Goal: Communication & Community: Answer question/provide support

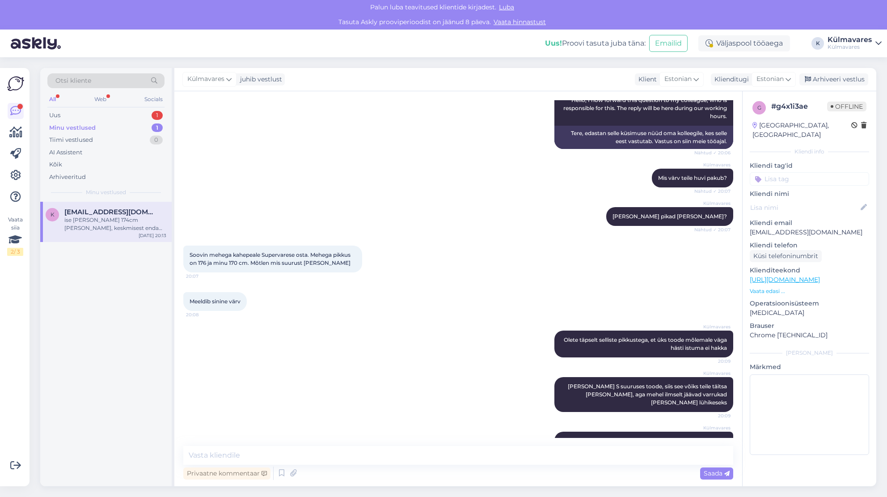
scroll to position [179, 0]
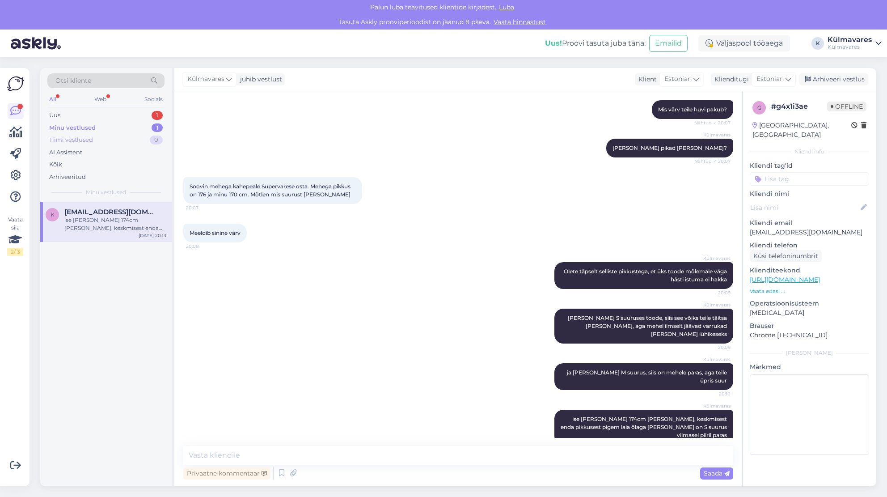
click at [66, 136] on div "Tiimi vestlused" at bounding box center [71, 140] width 44 height 9
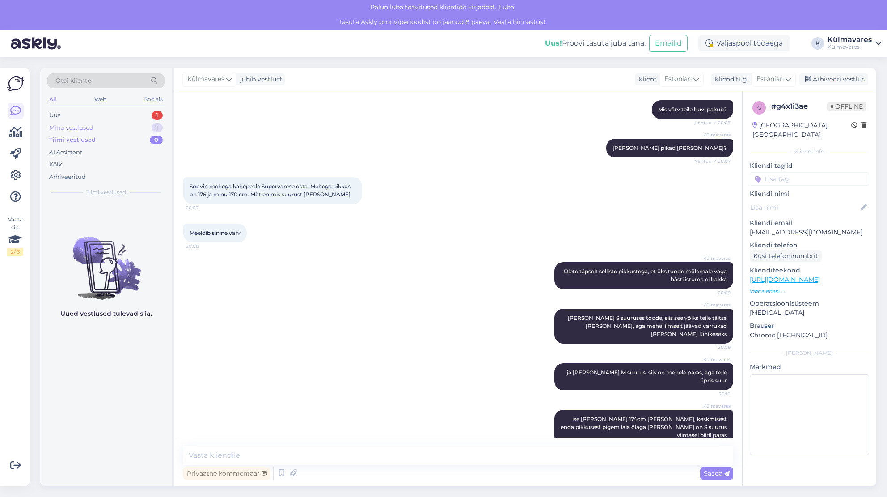
click at [74, 126] on div "Minu vestlused" at bounding box center [71, 127] width 44 height 9
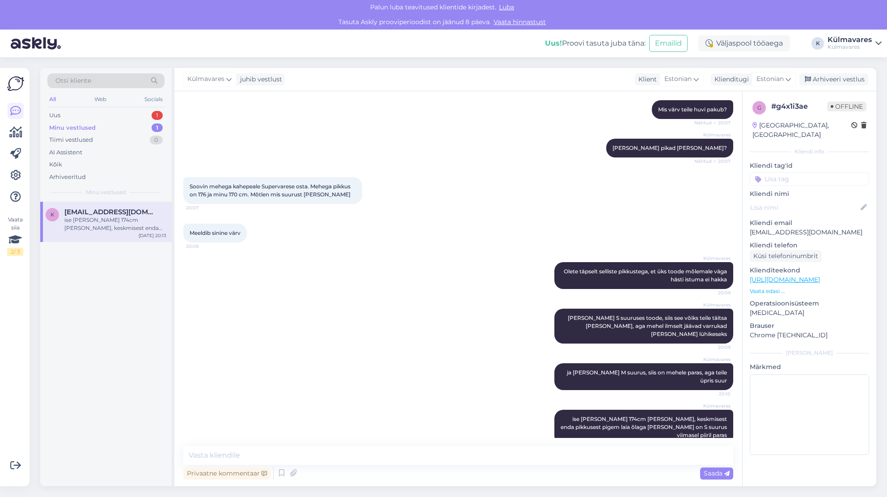
click at [877, 44] on icon at bounding box center [879, 43] width 6 height 7
click at [342, 275] on div "Külmavares Olete täpselt selliste pikkustega, et üks toode mõlemale väga hästi …" at bounding box center [458, 275] width 550 height 47
click at [846, 82] on div "Arhiveeri vestlus" at bounding box center [834, 79] width 69 height 12
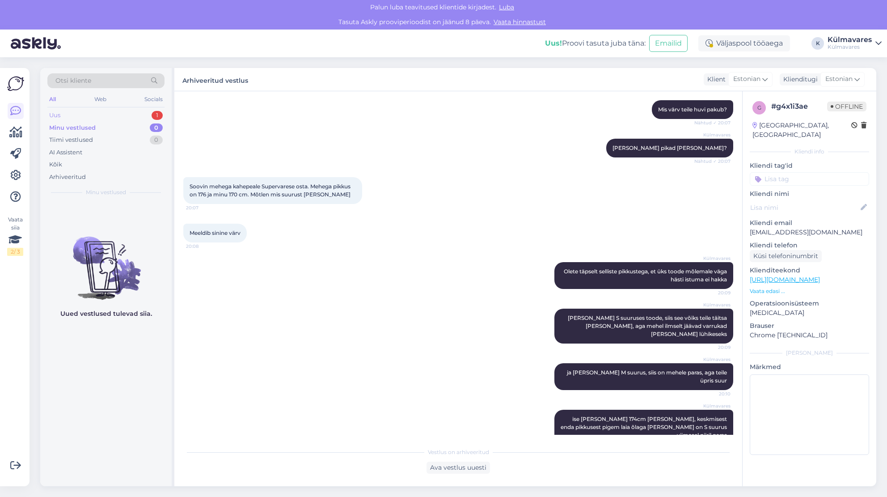
click at [70, 116] on div "Uus 1" at bounding box center [105, 115] width 117 height 13
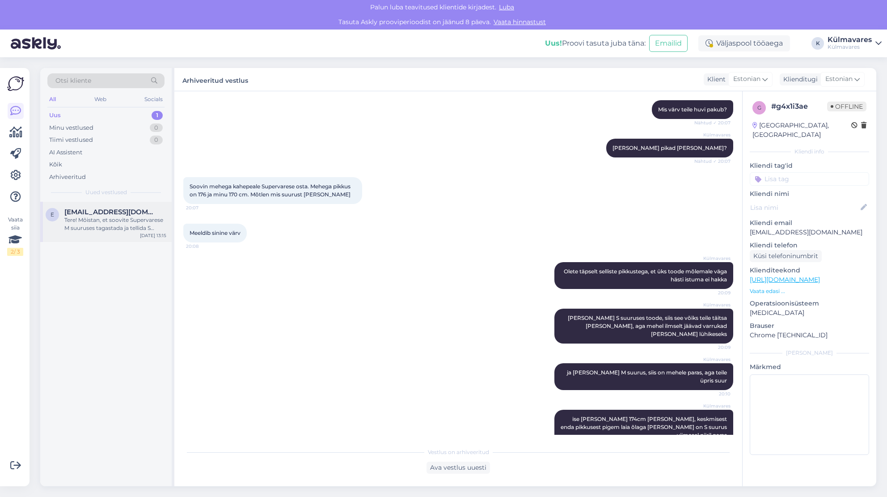
click at [101, 229] on div "Tere! Mõistan, et soovite Supervarese M suuruses tagastada ja tellida S suuruse…" at bounding box center [115, 224] width 102 height 16
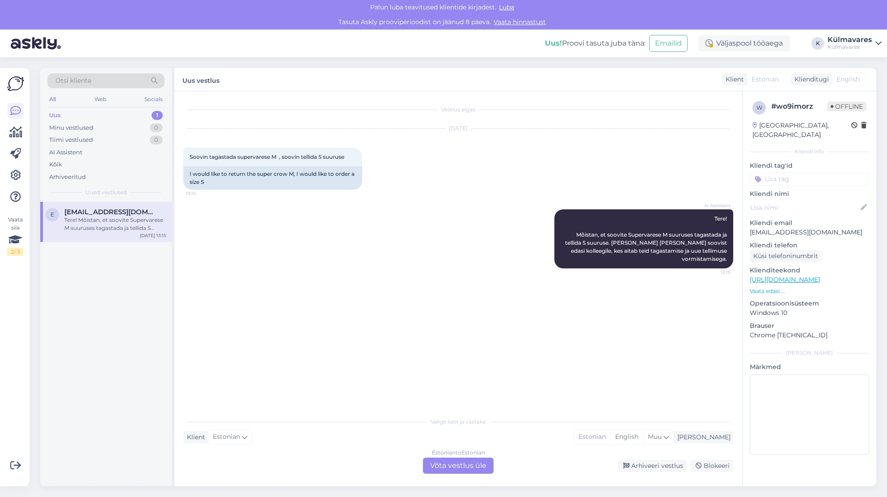
click at [298, 456] on div "Valige [PERSON_NAME] vastake Klient Estonian Mina Estonian English Muu Estonian…" at bounding box center [458, 442] width 550 height 61
click at [463, 466] on div "Estonian to Estonian Võta vestlus üle" at bounding box center [458, 465] width 71 height 16
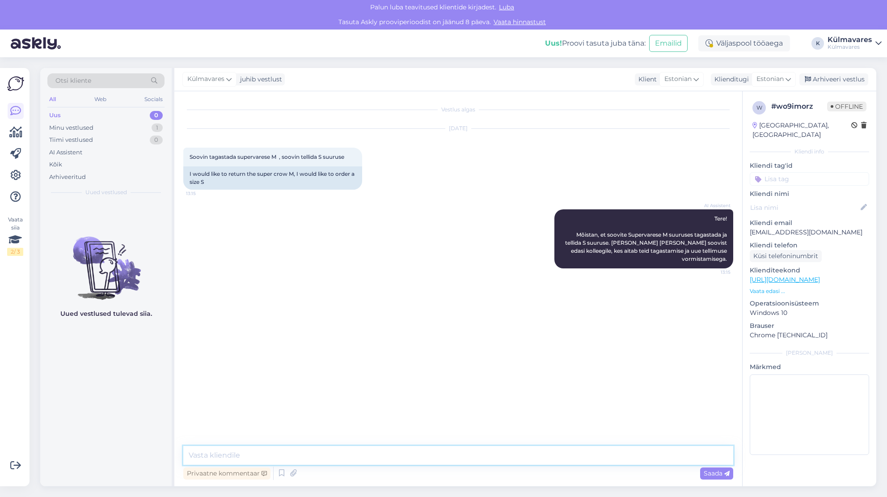
click at [309, 456] on textarea at bounding box center [458, 455] width 550 height 19
type textarea "Tere hommikust!"
click at [304, 457] on textarea at bounding box center [458, 455] width 550 height 19
type textarea "Vaadake palun siit toote vahetamise alateemat"
paste textarea "[URL][DOMAIN_NAME]"
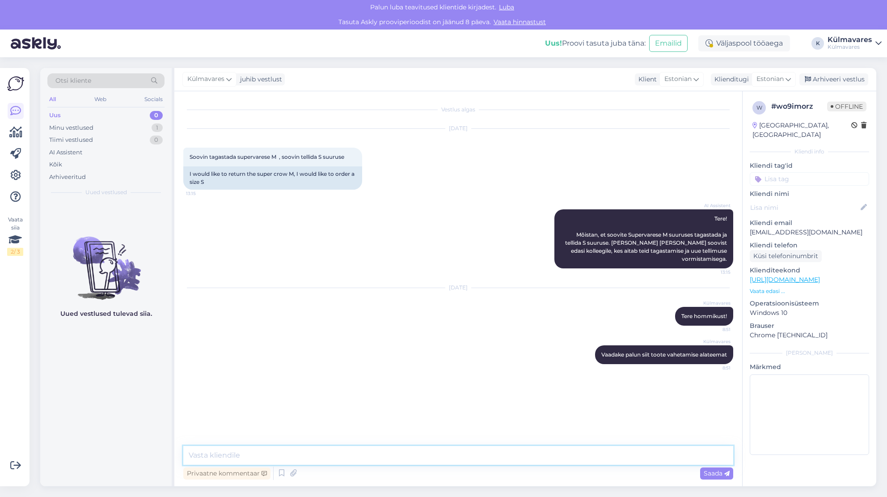
type textarea "[URL][DOMAIN_NAME]"
click at [9, 173] on link at bounding box center [16, 175] width 16 height 16
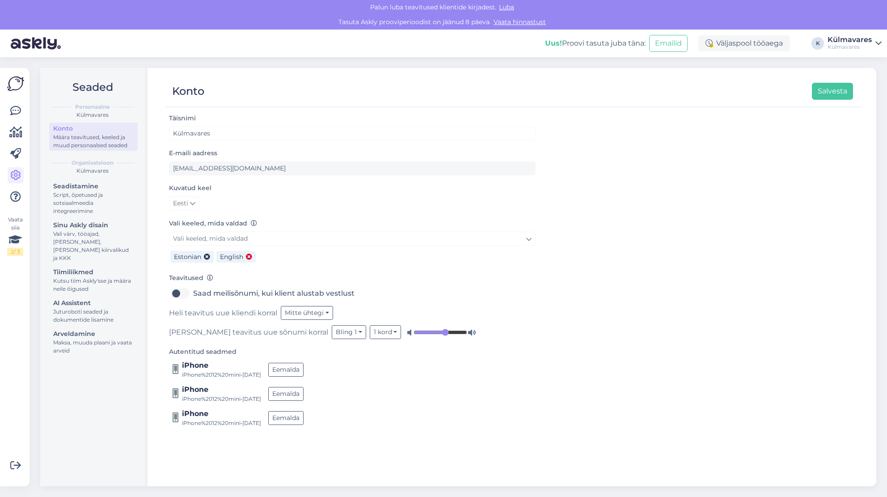
click at [250, 257] on icon at bounding box center [249, 257] width 6 height 6
click at [848, 85] on button "Salvesta" at bounding box center [832, 91] width 41 height 17
click at [370, 334] on button "1 kord" at bounding box center [386, 332] width 32 height 14
click at [332, 335] on button "Bling 1" at bounding box center [349, 332] width 34 height 14
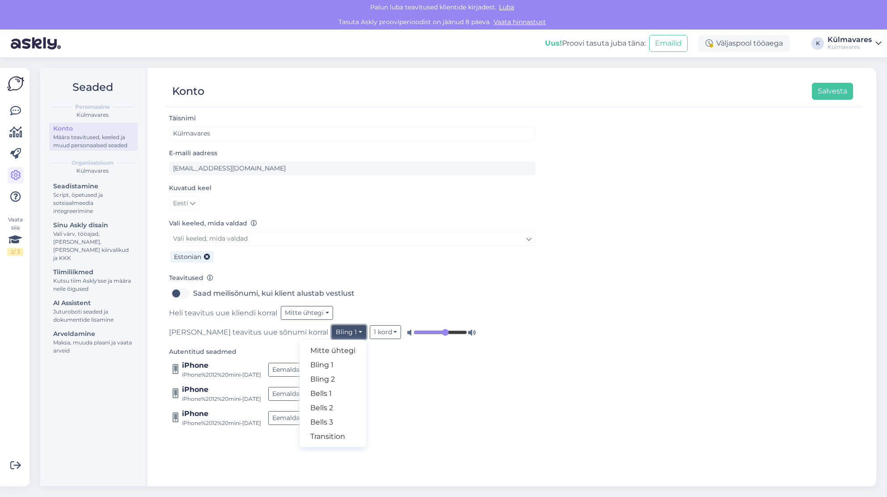
click at [332, 335] on button "Bling 1" at bounding box center [349, 332] width 34 height 14
click at [532, 354] on div "Autentitud seadmed iPhone iPhone%2012%20mini • [DATE] Eemalda iPhone iPhone%201…" at bounding box center [352, 386] width 367 height 81
click at [332, 335] on button "Bling 1" at bounding box center [349, 332] width 34 height 14
click at [300, 376] on link "Bling 2" at bounding box center [333, 379] width 67 height 14
click at [332, 331] on button "Bling 2" at bounding box center [350, 332] width 36 height 14
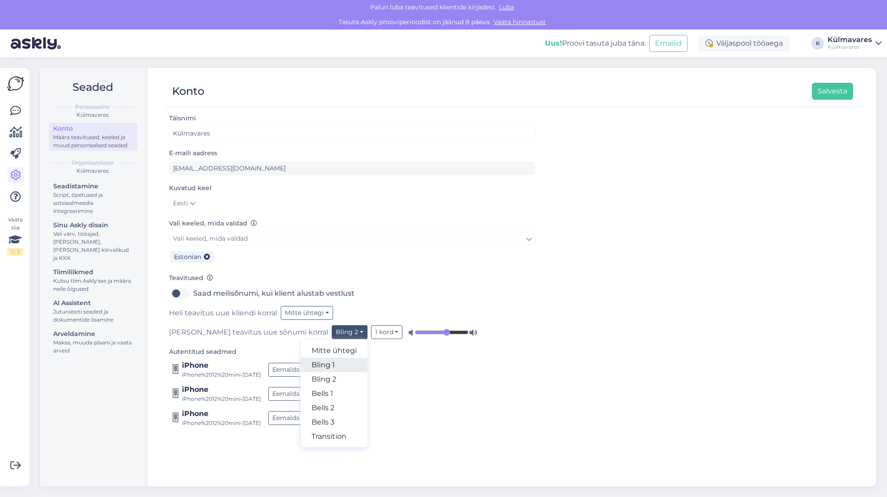
click at [301, 366] on link "Bling 1" at bounding box center [334, 365] width 67 height 14
click at [332, 333] on button "Bling 1" at bounding box center [349, 332] width 34 height 14
click at [300, 377] on link "Bling 2" at bounding box center [333, 379] width 67 height 14
click at [332, 334] on button "Bling 2" at bounding box center [350, 332] width 36 height 14
click at [301, 393] on link "Bells 1" at bounding box center [334, 393] width 67 height 14
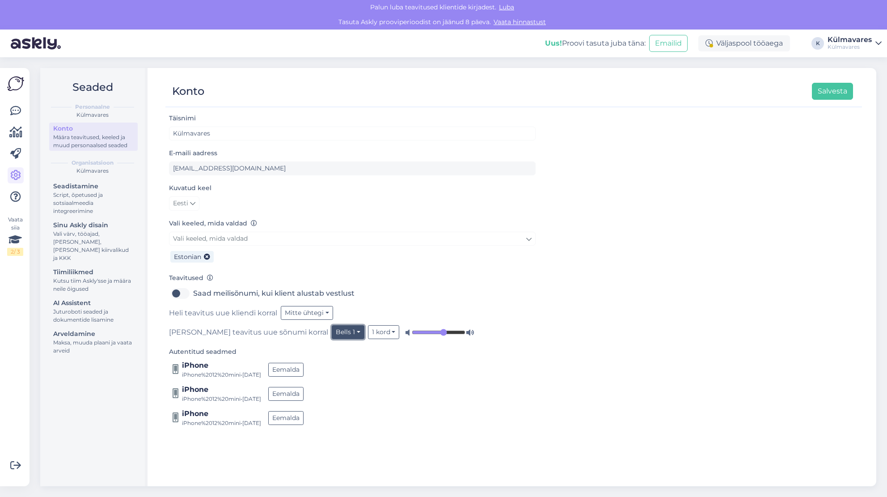
click at [332, 332] on button "Bells 1" at bounding box center [348, 332] width 33 height 14
click at [298, 408] on link "Bells 2" at bounding box center [331, 408] width 67 height 14
click at [332, 334] on button "Bells 2" at bounding box center [349, 332] width 34 height 14
click at [299, 422] on link "Bells 3" at bounding box center [332, 422] width 67 height 14
click at [332, 334] on button "Bells 3" at bounding box center [349, 332] width 34 height 14
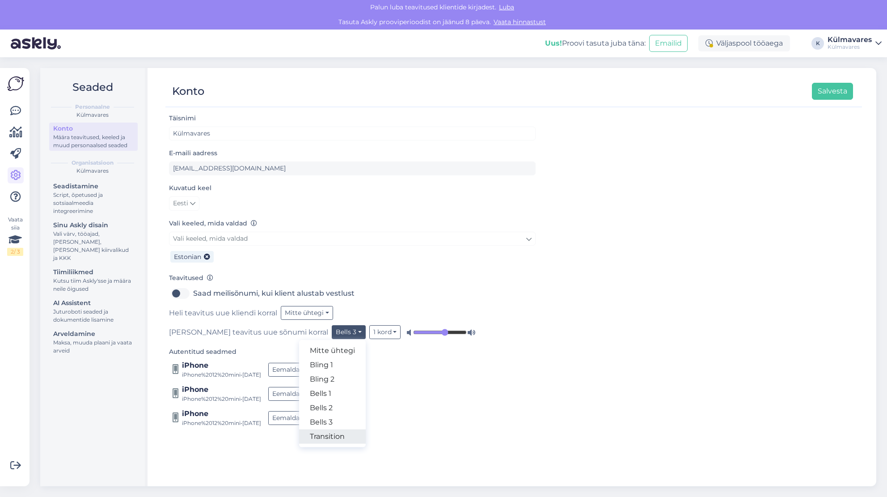
click at [299, 434] on link "Transition" at bounding box center [332, 436] width 67 height 14
click at [332, 332] on button "Transition" at bounding box center [354, 332] width 44 height 14
click at [309, 368] on link "Bling 1" at bounding box center [342, 365] width 67 height 14
click at [332, 334] on button "Bling 1" at bounding box center [349, 332] width 34 height 14
click at [300, 364] on link "Bling 1" at bounding box center [333, 365] width 67 height 14
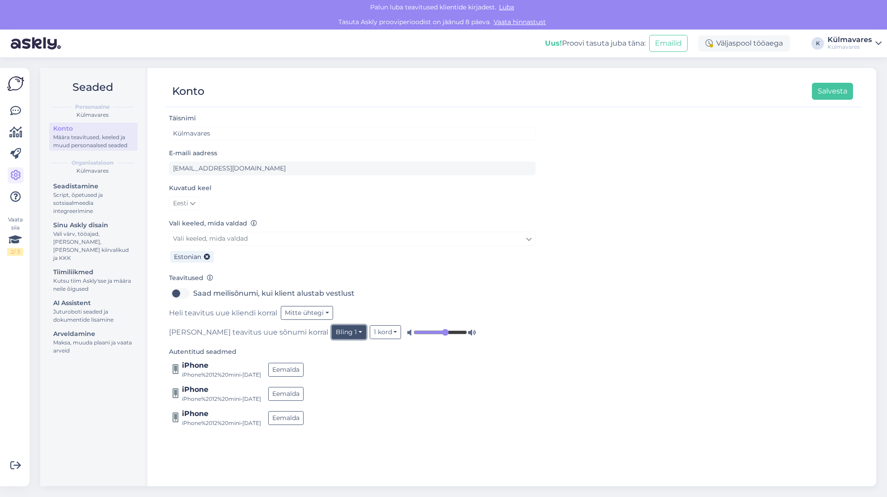
click at [332, 335] on button "Bling 1" at bounding box center [349, 332] width 34 height 14
click at [300, 363] on link "Bling 1" at bounding box center [333, 365] width 67 height 14
click at [332, 335] on button "Bling 1" at bounding box center [349, 332] width 34 height 14
click at [300, 379] on link "Bling 2" at bounding box center [333, 379] width 67 height 14
click at [332, 332] on button "Bling 2" at bounding box center [350, 332] width 36 height 14
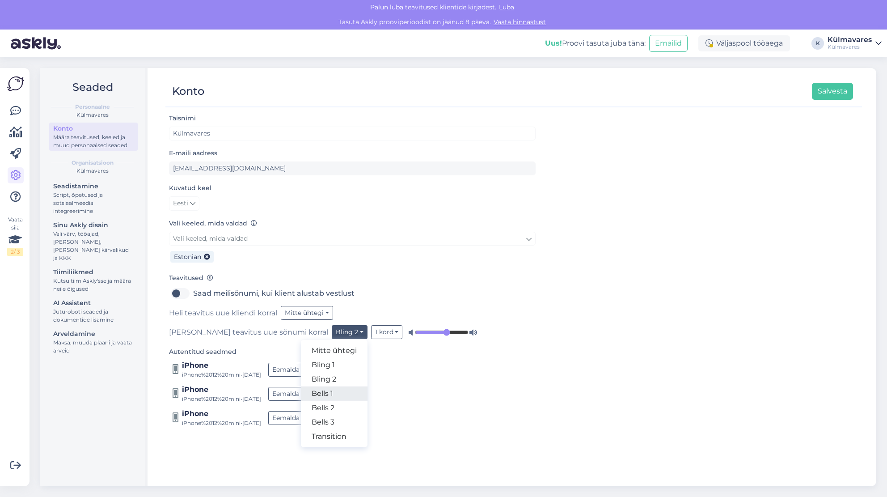
click at [301, 394] on link "Bells 1" at bounding box center [334, 393] width 67 height 14
click at [332, 332] on button "Bells 1" at bounding box center [348, 332] width 33 height 14
click at [298, 406] on link "Bells 2" at bounding box center [331, 408] width 67 height 14
click at [332, 334] on button "Bells 2" at bounding box center [349, 332] width 34 height 14
click at [299, 424] on link "Bells 3" at bounding box center [332, 422] width 67 height 14
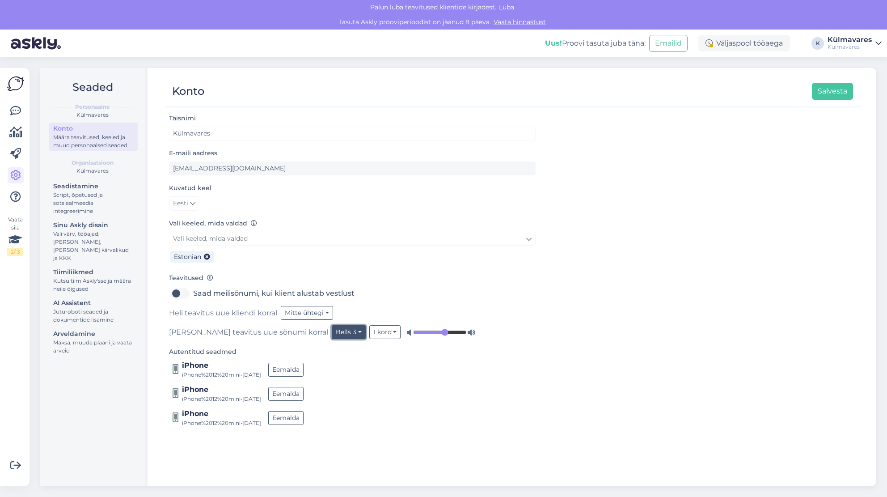
click at [332, 334] on button "Bells 3" at bounding box center [349, 332] width 34 height 14
click at [299, 408] on link "Bells 2" at bounding box center [332, 408] width 67 height 14
click at [332, 332] on button "Bells 2" at bounding box center [349, 332] width 34 height 14
click at [299, 442] on link "Transition" at bounding box center [332, 436] width 67 height 14
click at [332, 334] on button "Transition" at bounding box center [354, 332] width 44 height 14
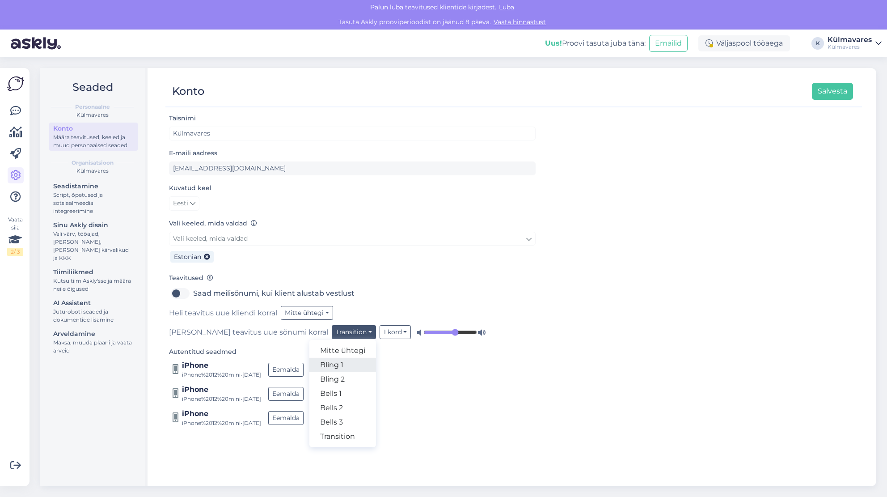
click at [309, 366] on link "Bling 1" at bounding box center [342, 365] width 67 height 14
click at [26, 110] on div "Vaata siia 2 / 3 Võimalused Veendu, et Askly loob sulle väärtust. Sulge Ühenda …" at bounding box center [15, 277] width 30 height 418
click at [18, 110] on icon at bounding box center [15, 111] width 11 height 11
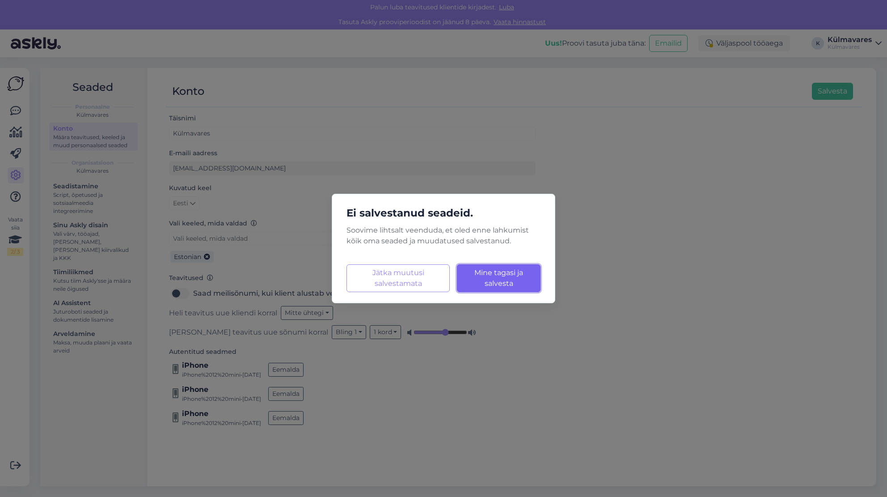
drag, startPoint x: 492, startPoint y: 284, endPoint x: 511, endPoint y: 280, distance: 19.2
click at [492, 284] on span "Mine tagasi ja salvesta" at bounding box center [498, 277] width 49 height 19
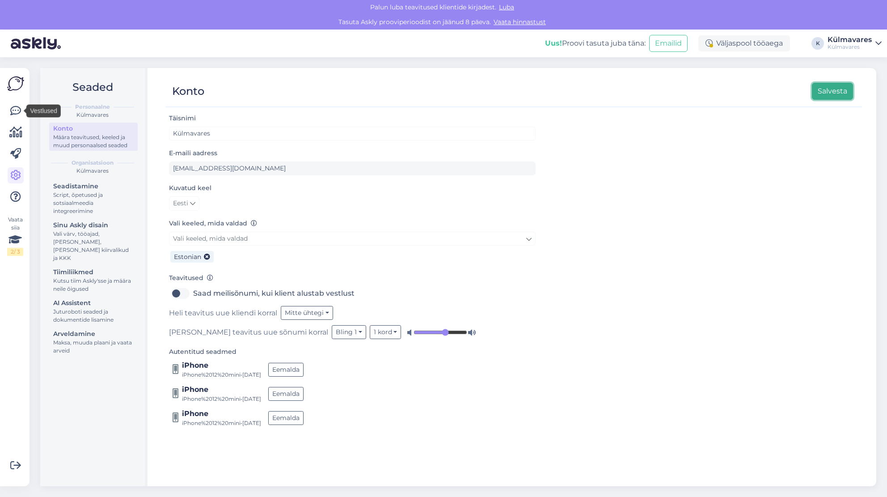
click at [835, 95] on button "Salvesta" at bounding box center [832, 91] width 41 height 17
click at [18, 111] on icon at bounding box center [15, 111] width 11 height 11
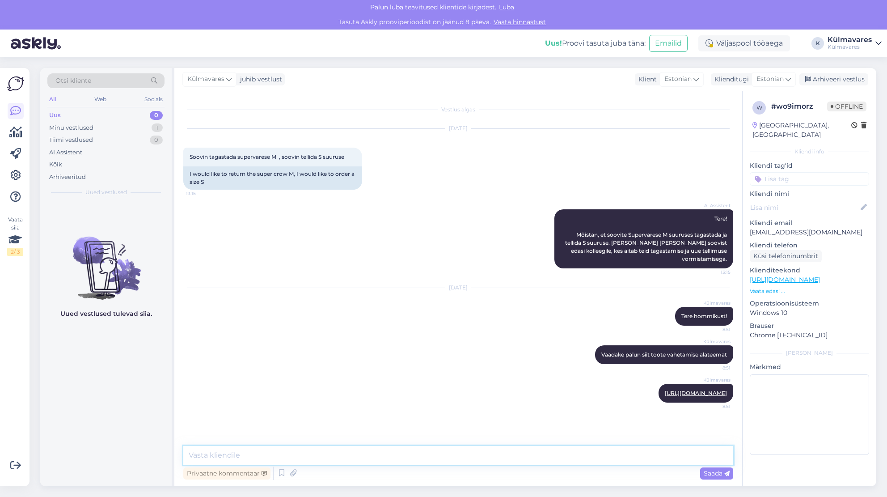
click at [363, 453] on textarea at bounding box center [458, 455] width 550 height 19
click at [235, 455] on textarea "Kirjutage siis [PERSON_NAME] tellimuse number ja mis toote vastu soovite vaheta…" at bounding box center [458, 455] width 550 height 19
click at [478, 456] on textarea "Kirjutage palun siia oma tellimuse number ja mis toote vastu soovite vahetada" at bounding box center [458, 455] width 550 height 19
type textarea "Kirjutage palun siia oma tellimuse number ja mis toote vastu soovite vahetada. …"
click at [727, 476] on icon at bounding box center [726, 473] width 5 height 5
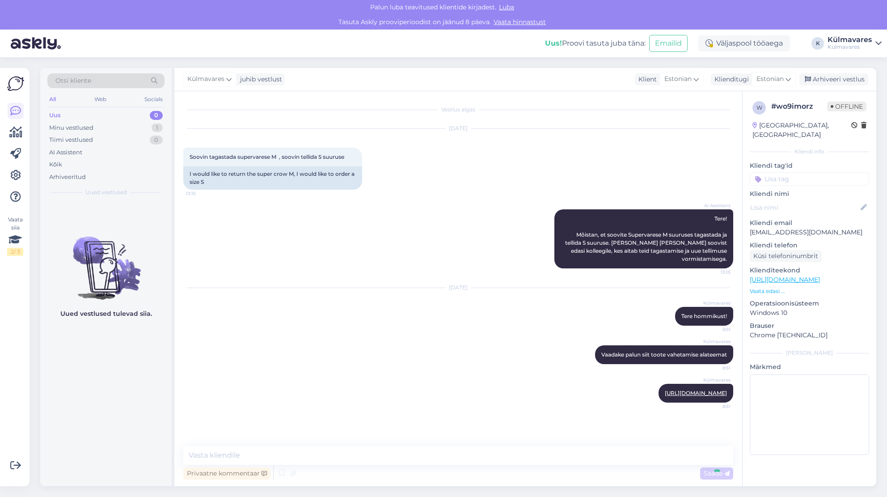
scroll to position [13, 0]
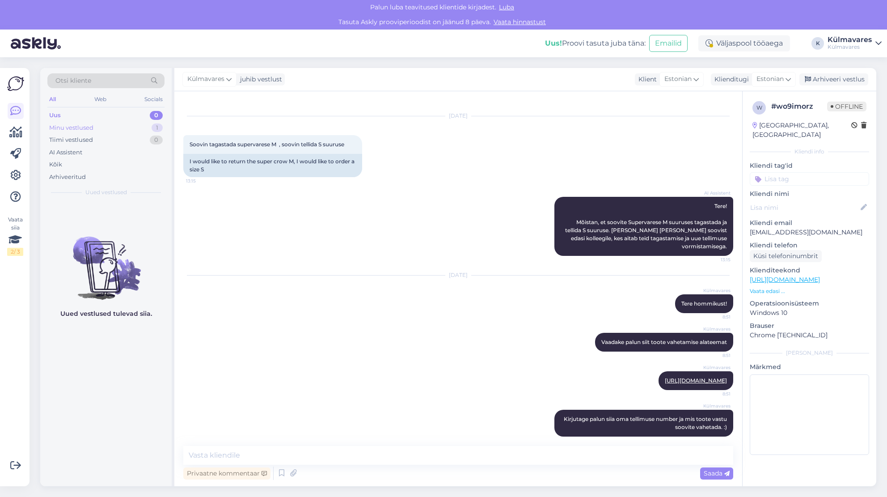
click at [106, 124] on div "Minu vestlused 1" at bounding box center [105, 128] width 117 height 13
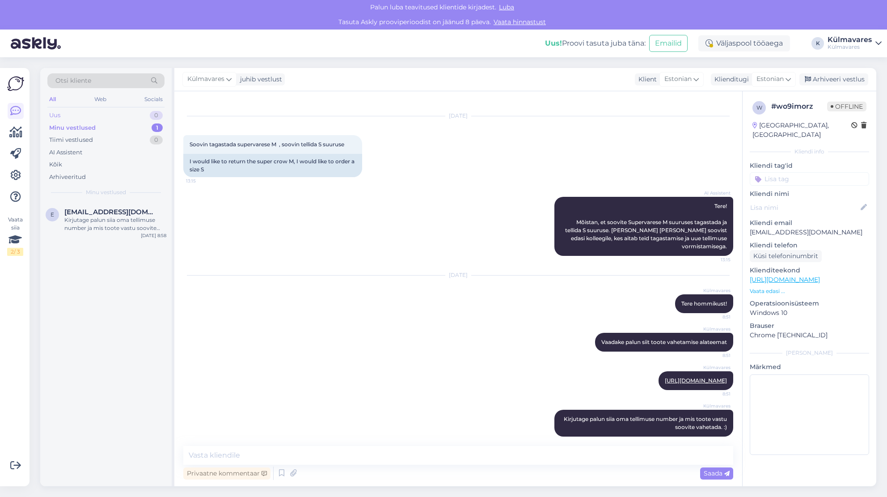
click at [73, 116] on div "Uus 0" at bounding box center [105, 115] width 117 height 13
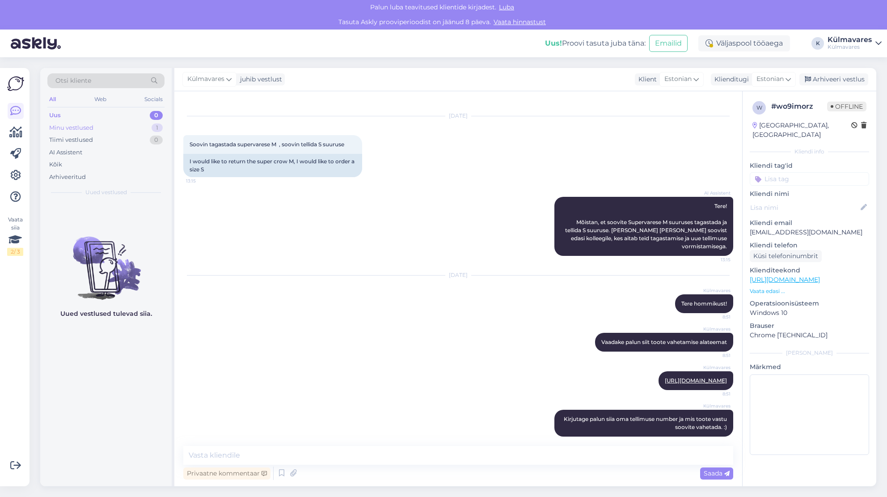
click at [74, 126] on div "Minu vestlused" at bounding box center [71, 127] width 44 height 9
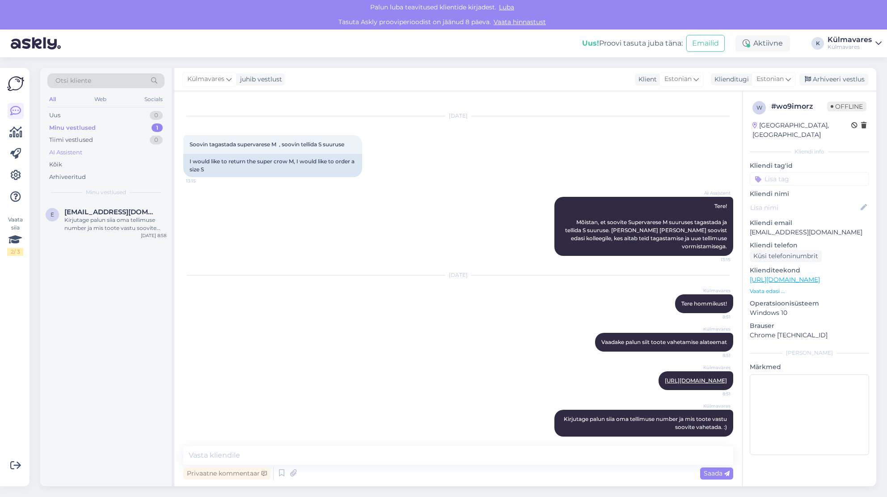
click at [73, 153] on div "AI Assistent" at bounding box center [65, 152] width 33 height 9
click at [80, 231] on div "Tere! Jah, toote tagastamine on võimalik 14 päeva jooksul alates kauba kättesaa…" at bounding box center [115, 224] width 102 height 16
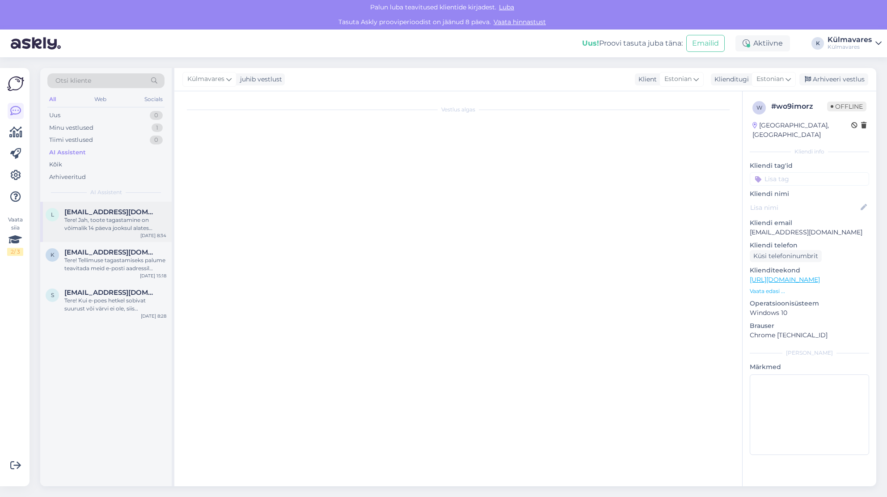
scroll to position [0, 0]
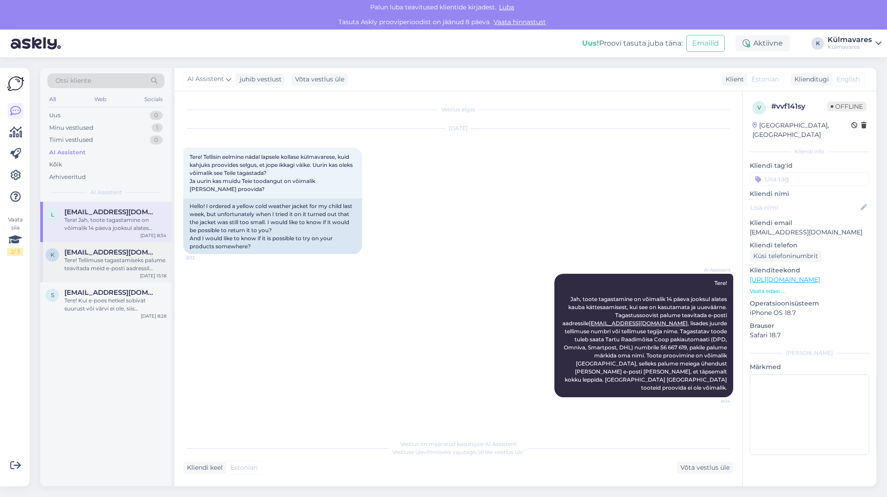
click at [76, 262] on div "Tere! Tellimuse tagastamiseks palume teavitada meid e-posti aadressil [EMAIL_AD…" at bounding box center [115, 264] width 102 height 16
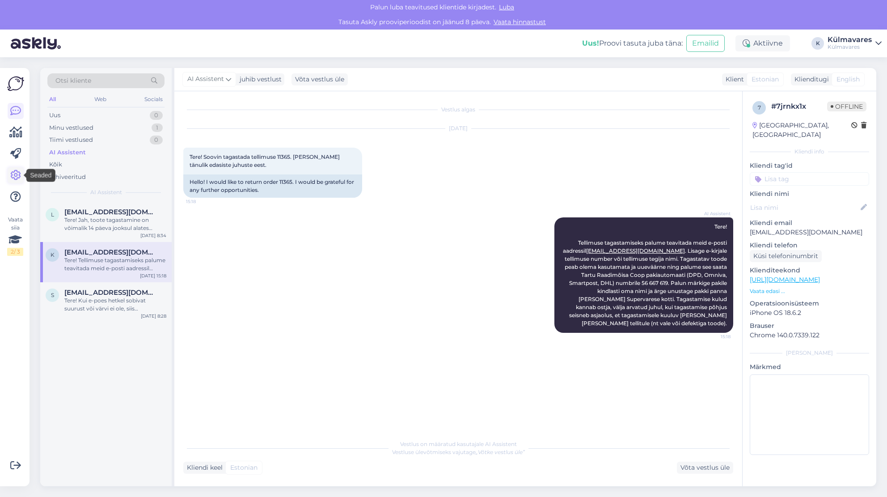
click at [18, 178] on icon at bounding box center [15, 175] width 11 height 11
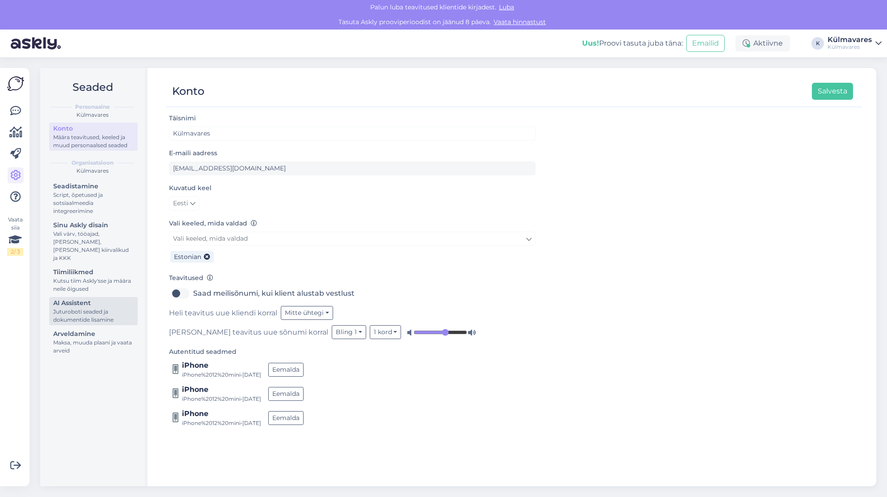
click at [93, 308] on div "Juturoboti seaded ja dokumentide lisamine" at bounding box center [93, 316] width 80 height 16
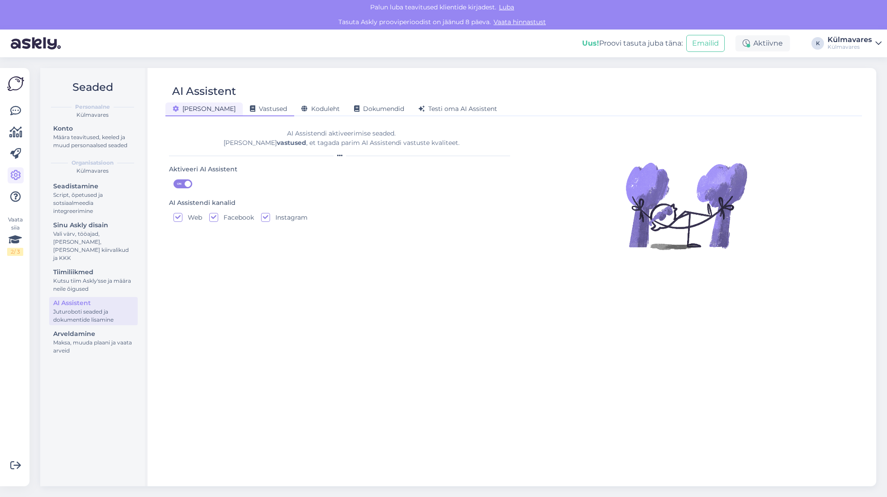
click at [250, 110] on span "Vastused" at bounding box center [268, 109] width 37 height 8
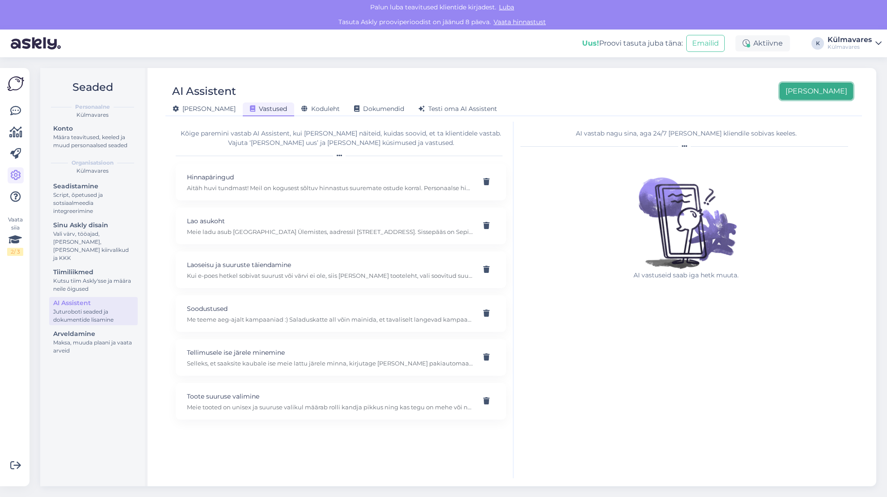
click at [828, 92] on button "[PERSON_NAME]" at bounding box center [816, 91] width 73 height 17
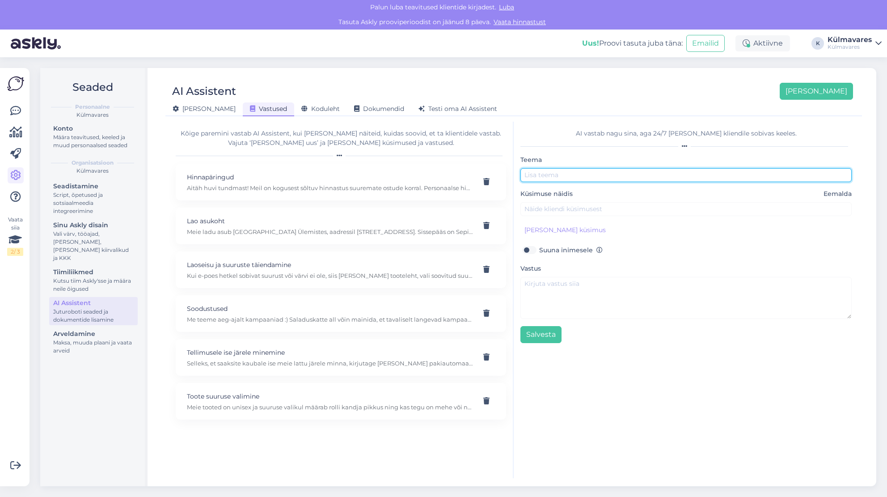
click at [579, 175] on input "text" at bounding box center [686, 175] width 331 height 14
type input "Y"
type input "Toote tagastamine"
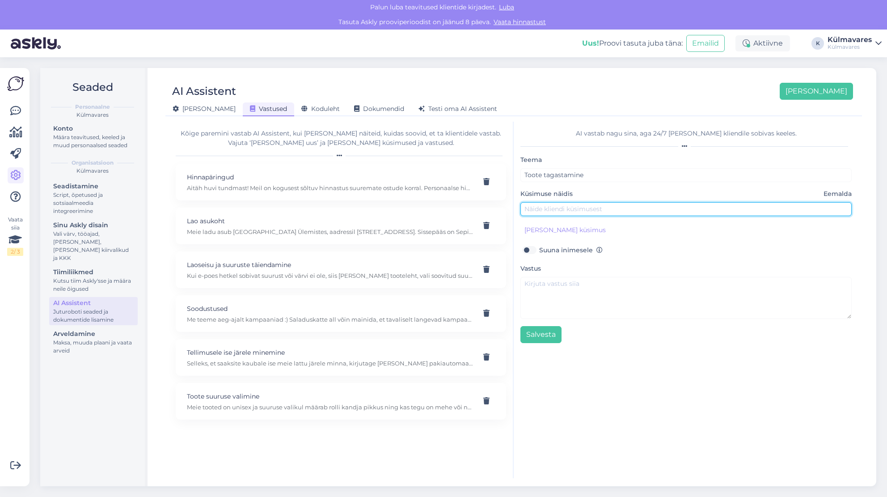
click at [580, 214] on input "text" at bounding box center [686, 209] width 331 height 14
type input "soovin toote tagastada"
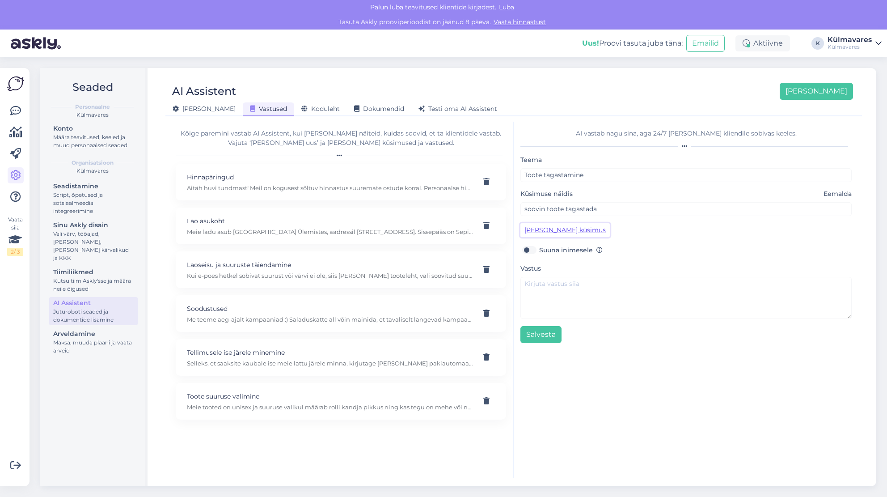
click at [565, 232] on button "[PERSON_NAME] küsimus" at bounding box center [565, 230] width 89 height 14
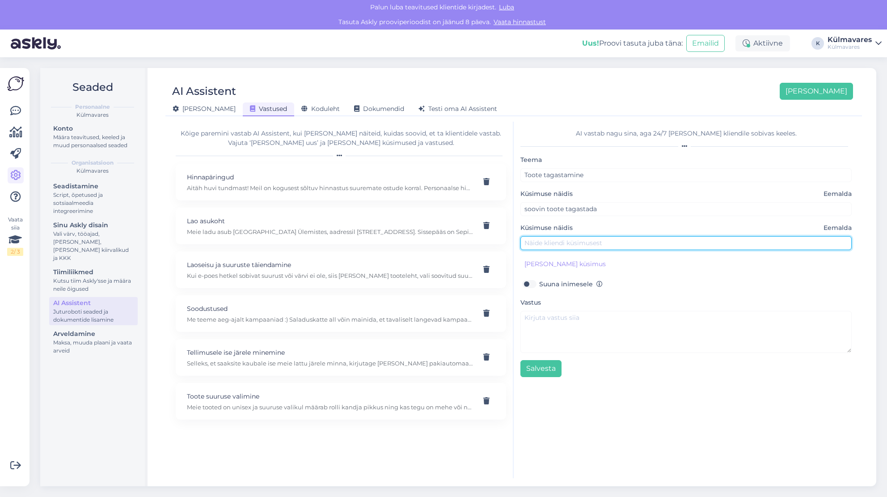
click at [563, 246] on input "text" at bounding box center [686, 243] width 331 height 14
type input "kuidas saan tellimuse tagastada"
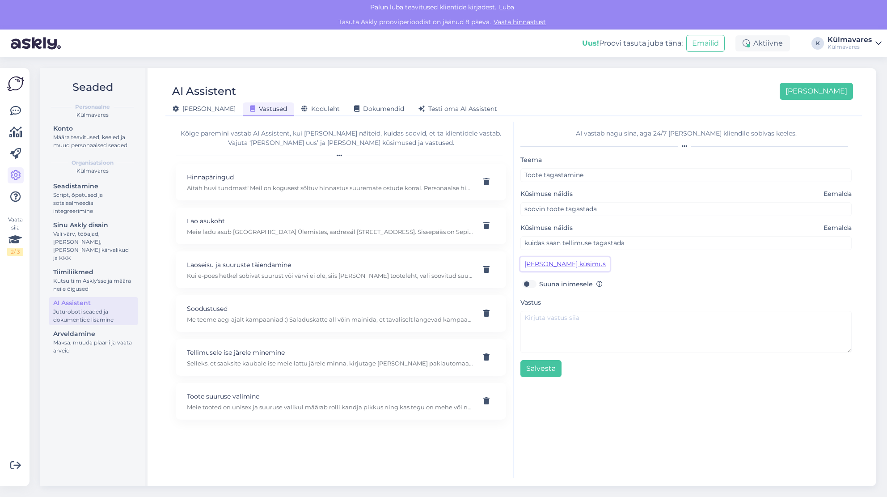
click at [567, 260] on button "[PERSON_NAME] küsimus" at bounding box center [565, 264] width 89 height 14
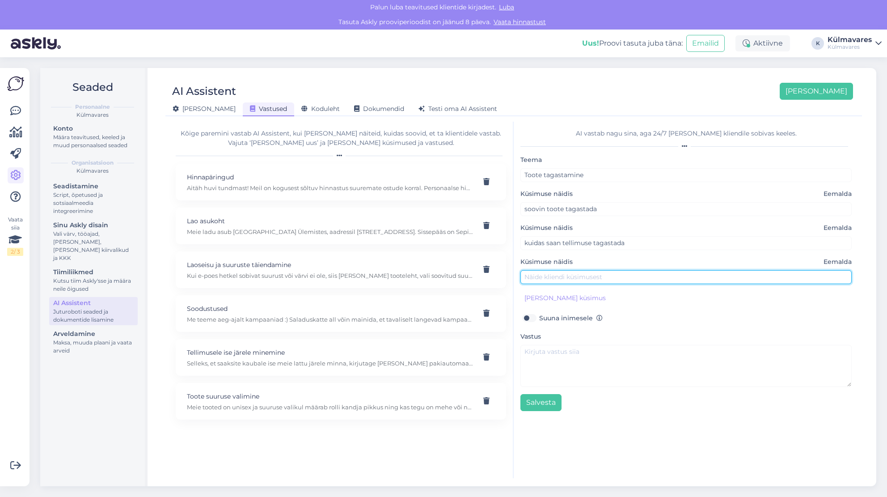
click at [596, 277] on input "text" at bounding box center [686, 277] width 331 height 14
type input "kuidas saadetist tagastada"
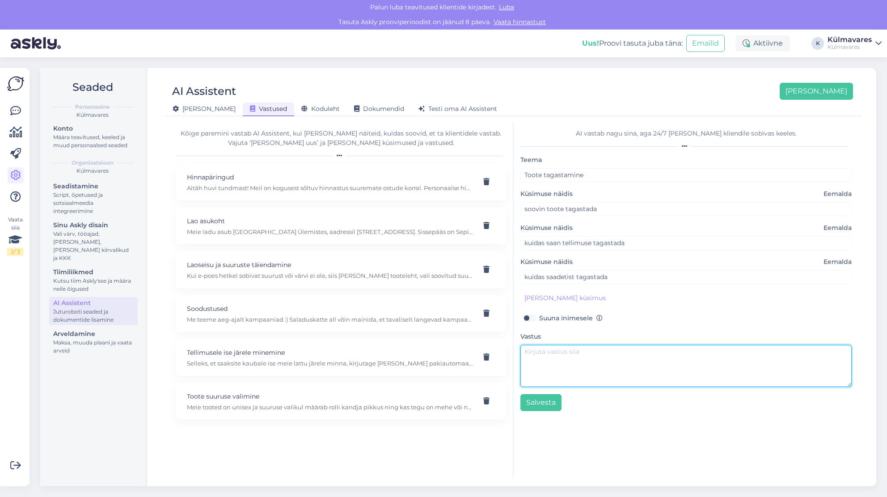
click at [613, 361] on textarea at bounding box center [686, 366] width 331 height 42
paste textarea "[URL][DOMAIN_NAME]"
click at [525, 377] on textarea "Toote tagastamiseks vajaliku info leiate siit: [URL][DOMAIN_NAME] Valige kordum…" at bounding box center [686, 366] width 331 height 42
drag, startPoint x: 609, startPoint y: 360, endPoint x: 526, endPoint y: 351, distance: 83.3
click at [526, 351] on textarea "Toote tagastamiseks vajaliku info leiate siit: [URL][DOMAIN_NAME] Valige kordum…" at bounding box center [686, 366] width 331 height 42
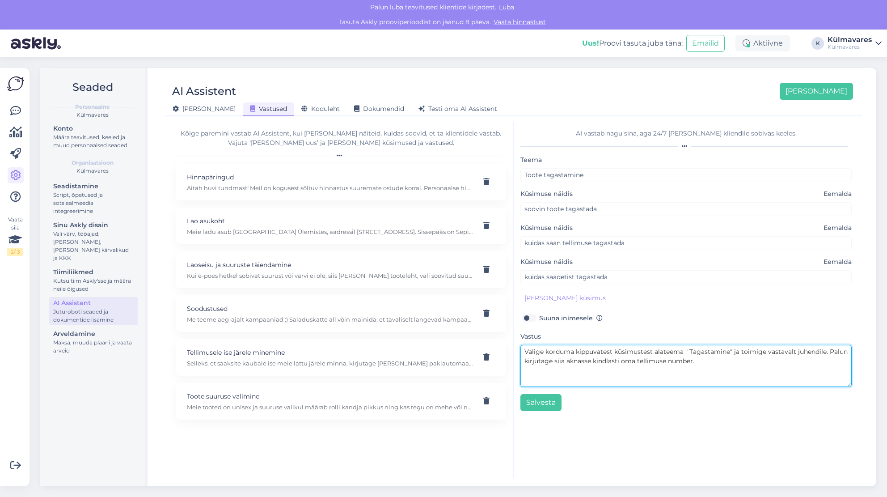
click at [525, 366] on textarea "Valige korduma kippuvatest küsimustest alateema " Tagastamine" ja toimige vasta…" at bounding box center [686, 366] width 331 height 42
click at [697, 361] on textarea "Valige korduma kippuvatest küsimustest alateema " Tagastamine" ja toimige vasta…" at bounding box center [686, 366] width 331 height 42
paste textarea "Toote tagastamiseks vajaliku info leiate siit: [URL][DOMAIN_NAME]"
click at [621, 363] on textarea "Toote tagastamiseks vajaliku info leiate siit: [URL][DOMAIN_NAME] Valige kordum…" at bounding box center [686, 366] width 331 height 42
click at [522, 374] on textarea "Toote tagastamiseks vajaliku info leiate siit: [URL][DOMAIN_NAME] Valige kordum…" at bounding box center [686, 366] width 331 height 42
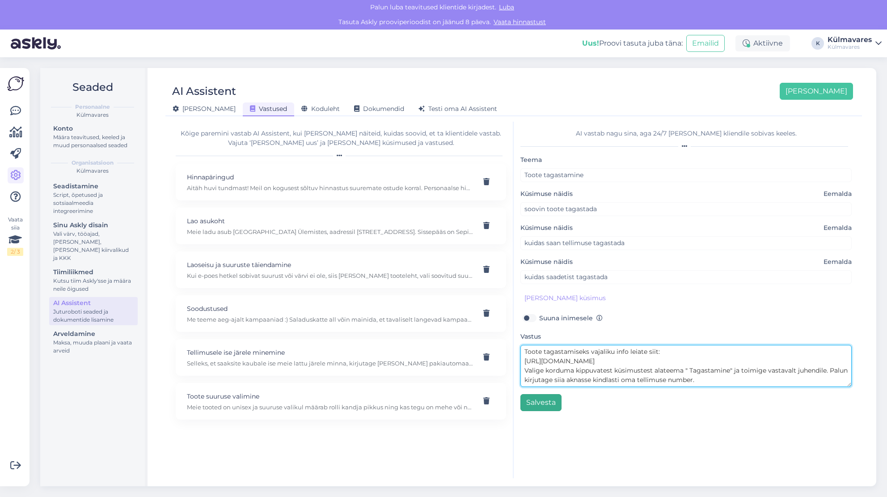
type textarea "Toote tagastamiseks vajaliku info leiate siit: [URL][DOMAIN_NAME] Valige kordum…"
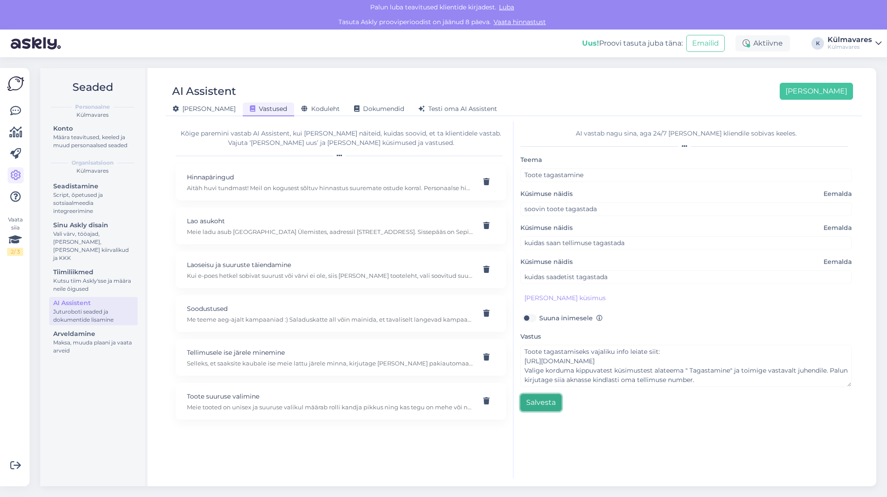
click at [549, 403] on button "Salvesta" at bounding box center [541, 402] width 41 height 17
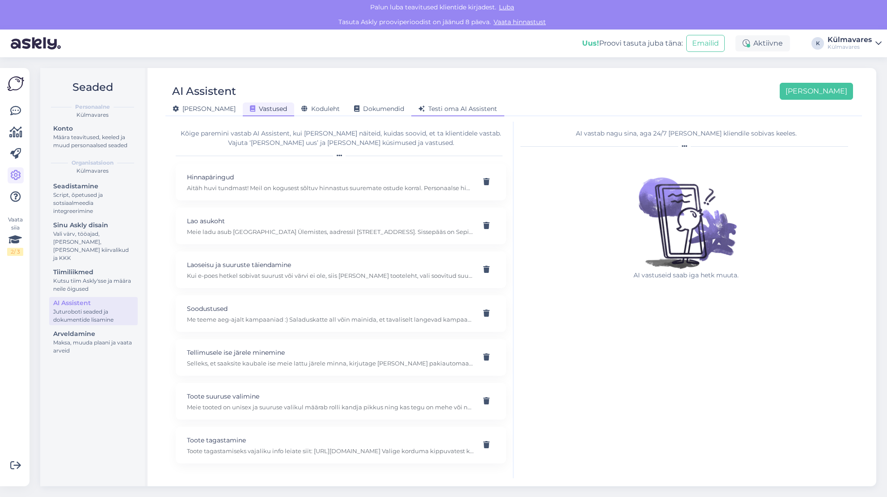
click at [428, 106] on span "Testi oma AI Assistent" at bounding box center [458, 109] width 79 height 8
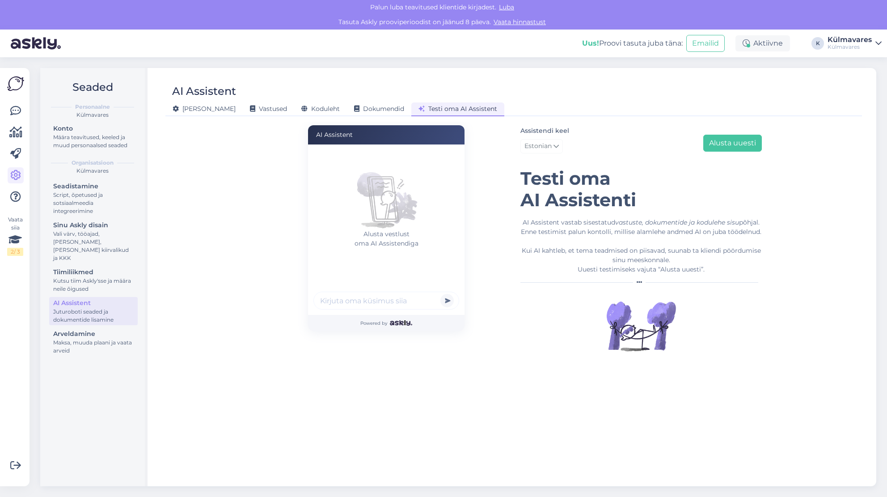
click at [342, 300] on input "text" at bounding box center [386, 301] width 146 height 18
type input "tagastamine"
click at [440, 294] on button "submit" at bounding box center [446, 300] width 13 height 13
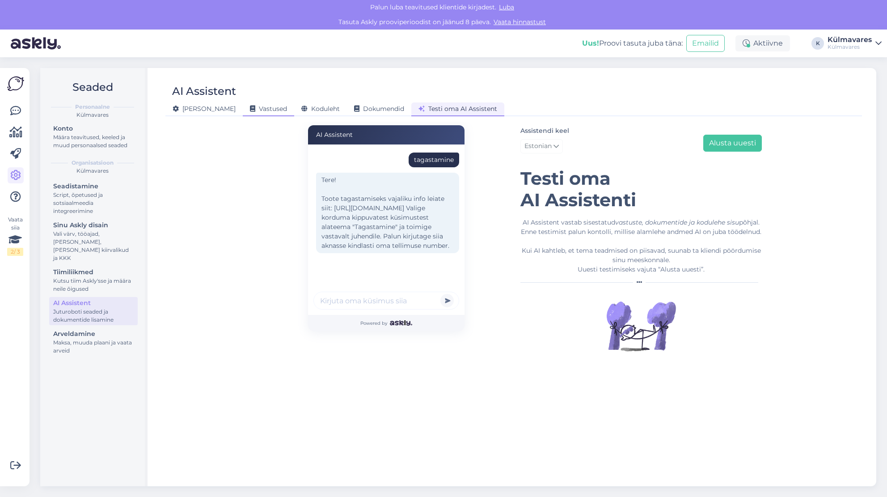
click at [250, 110] on span "Vastused" at bounding box center [268, 109] width 37 height 8
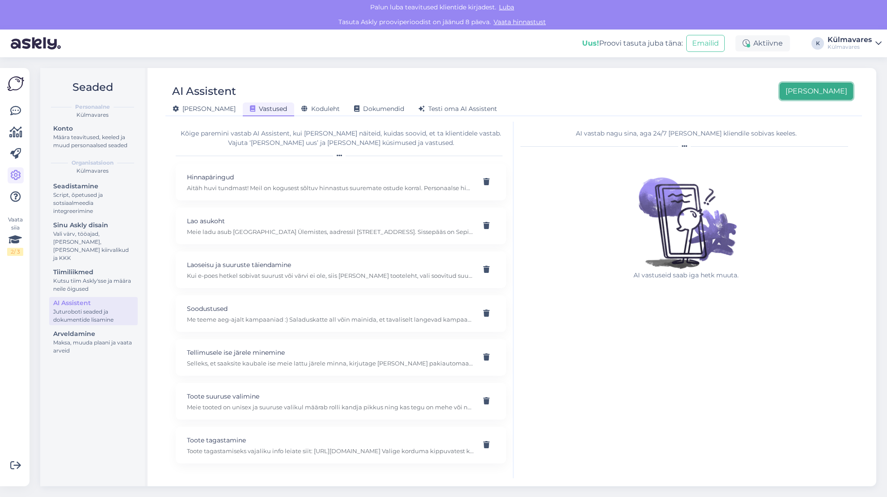
click at [843, 90] on button "[PERSON_NAME]" at bounding box center [816, 91] width 73 height 17
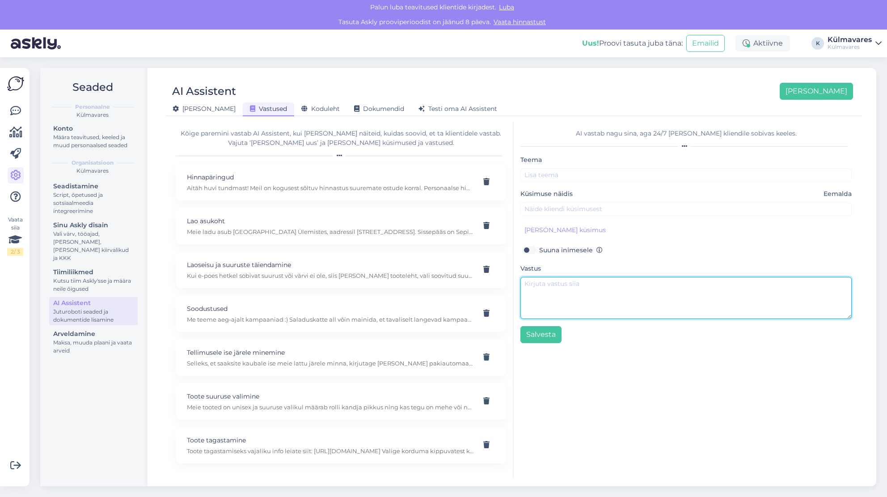
click at [557, 289] on textarea at bounding box center [686, 298] width 331 height 42
type textarea "T"
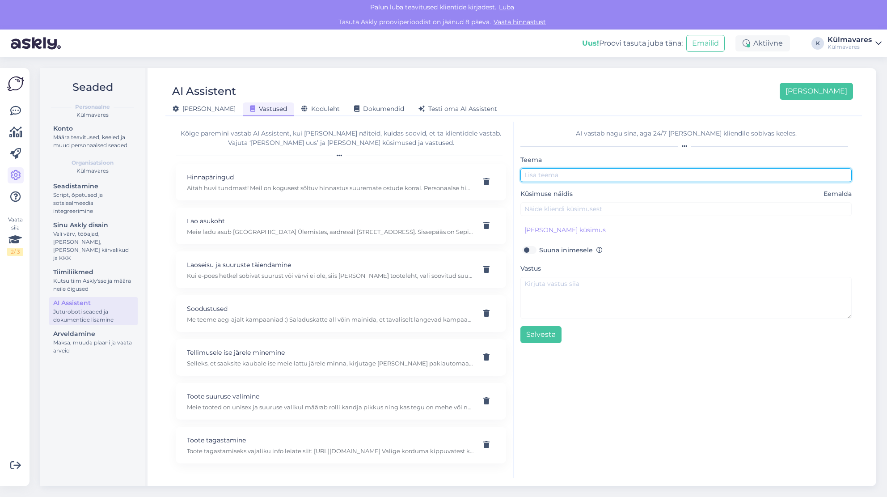
click at [595, 174] on input "text" at bounding box center [686, 175] width 331 height 14
click at [275, 444] on div "Toote tagastamine Toote tagastamiseks vajaliku info leiate siit: [URL][DOMAIN_N…" at bounding box center [330, 445] width 287 height 20
type input "Toote tagastamine"
type input "soovin toote tagastada"
type textarea "Toote tagastamiseks vajaliku info leiate siit: [URL][DOMAIN_NAME] Valige kordum…"
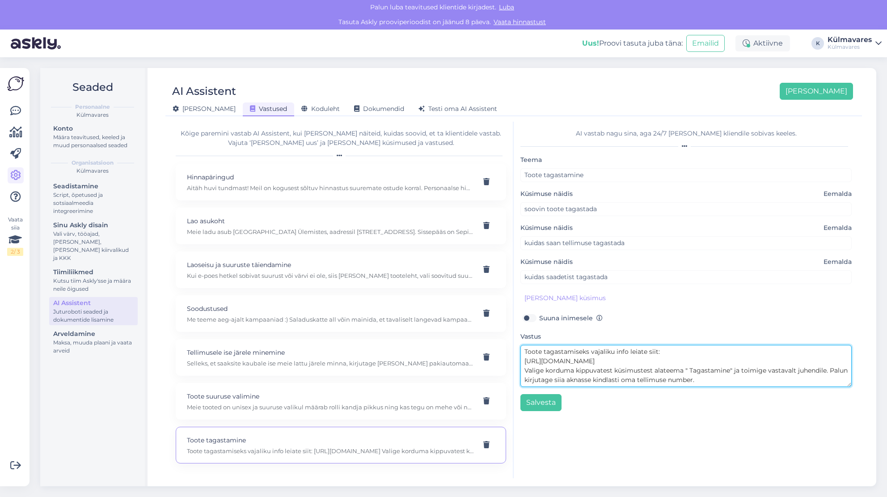
drag, startPoint x: 705, startPoint y: 379, endPoint x: 513, endPoint y: 348, distance: 194.8
click at [513, 348] on div "Kõige paremini vastab AI Assistent, kui [PERSON_NAME] näiteid, kuidas soovid, e…" at bounding box center [514, 300] width 690 height 356
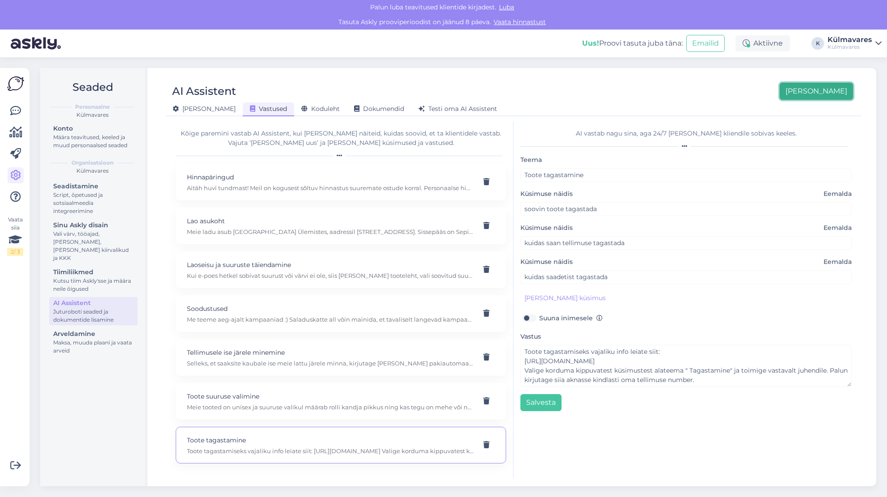
click at [825, 93] on button "[PERSON_NAME]" at bounding box center [816, 91] width 73 height 17
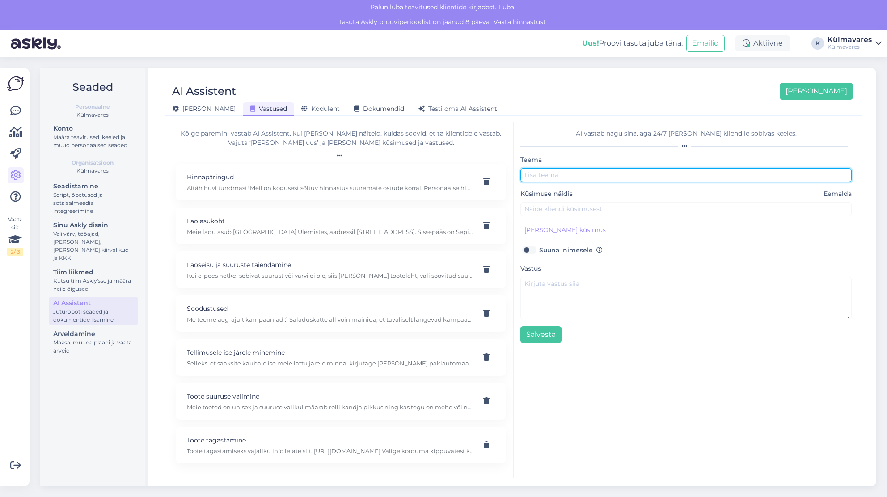
click at [553, 171] on input "text" at bounding box center [686, 175] width 331 height 14
type input "Toote vahetamine"
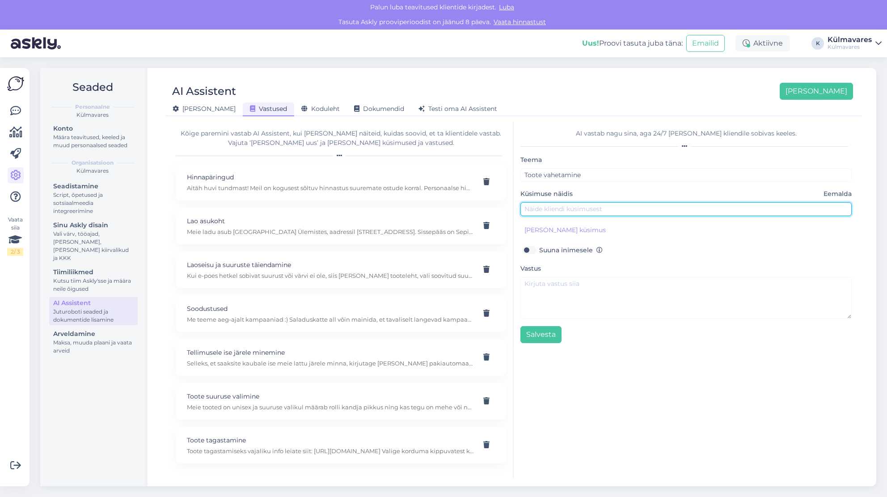
click at [545, 205] on input "text" at bounding box center [686, 209] width 331 height 14
type input "Soovin suurust vahetada"
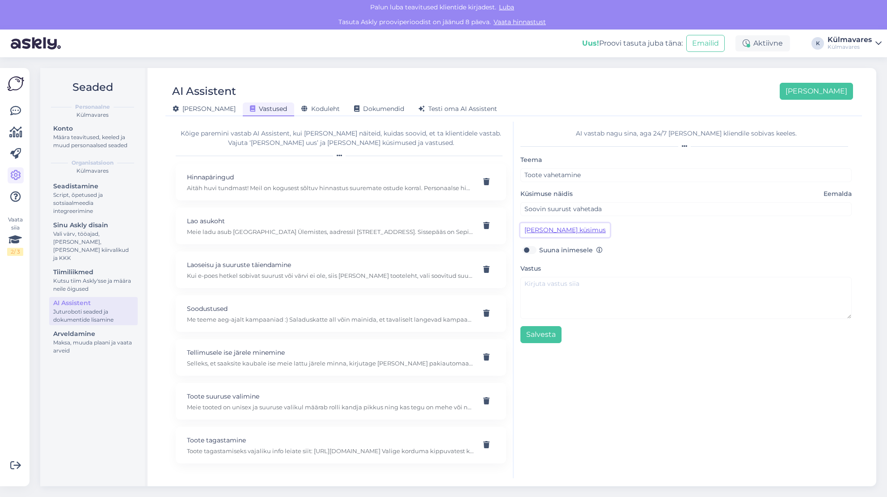
click at [539, 225] on button "[PERSON_NAME] küsimus" at bounding box center [565, 230] width 89 height 14
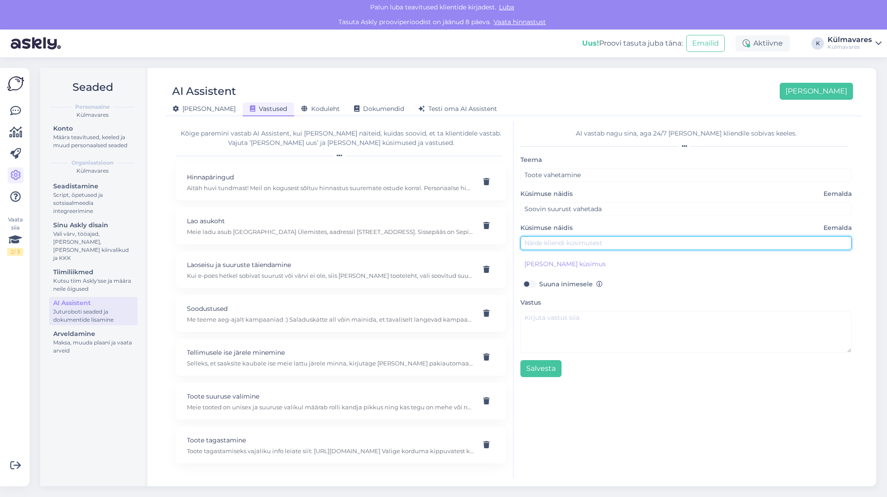
click at [570, 243] on input "text" at bounding box center [686, 243] width 331 height 14
type input "kas saaksin toote ümber vahetada"
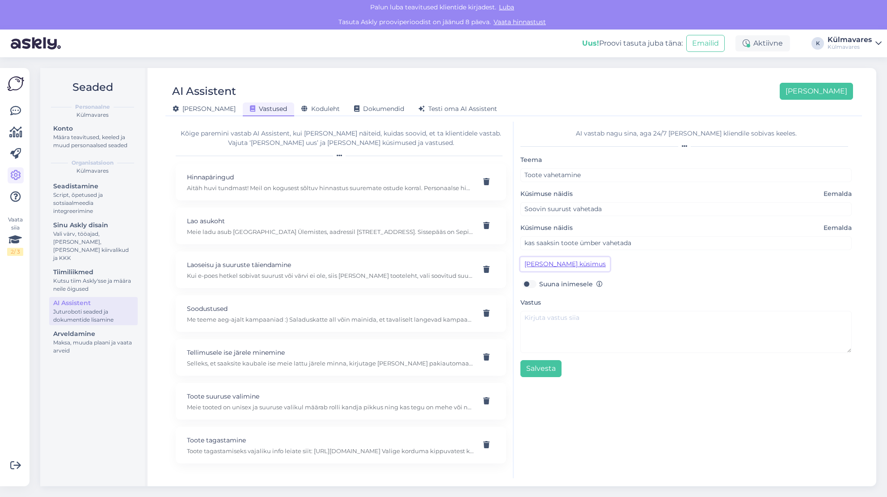
click at [565, 263] on button "[PERSON_NAME] küsimus" at bounding box center [565, 264] width 89 height 14
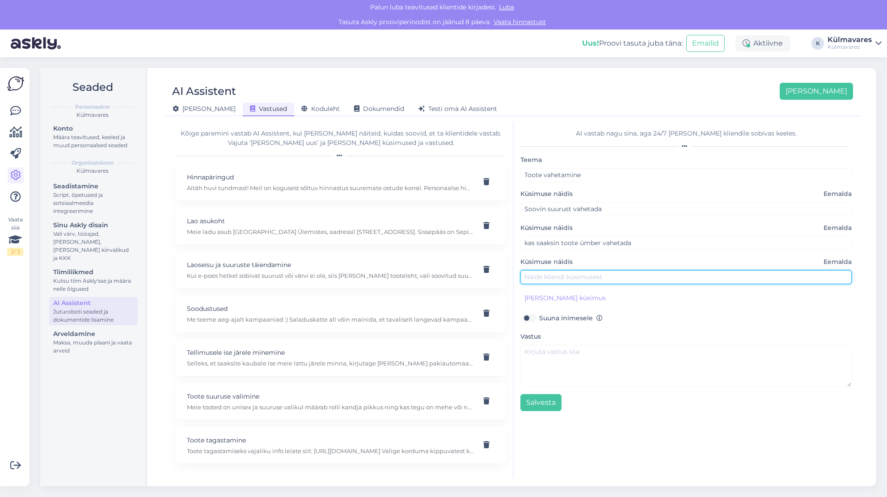
click at [608, 280] on input "text" at bounding box center [686, 277] width 331 height 14
type input "kas toodet on võimalik vahetada"
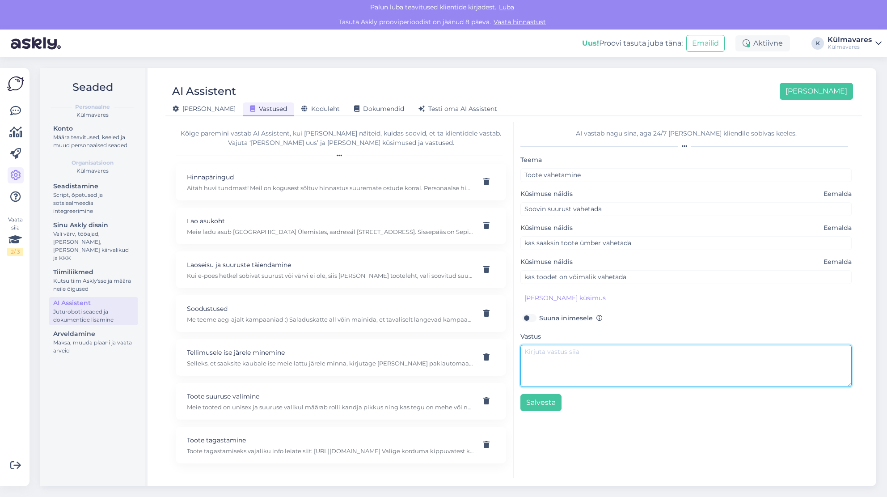
click at [559, 360] on textarea at bounding box center [686, 366] width 331 height 42
paste textarea "Toote tagastamiseks vajaliku info leiate siit: [URL][DOMAIN_NAME] Valige kordum…"
drag, startPoint x: 587, startPoint y: 349, endPoint x: 543, endPoint y: 351, distance: 43.4
click at [543, 351] on textarea "Toote tagastamiseks vajaliku info leiate siit: [URL][DOMAIN_NAME] Valige kordum…" at bounding box center [686, 366] width 331 height 42
click at [729, 368] on textarea "Toote vahetamiseks vajaliku info leiate siit: [URL][DOMAIN_NAME] Valige korduma…" at bounding box center [686, 366] width 331 height 42
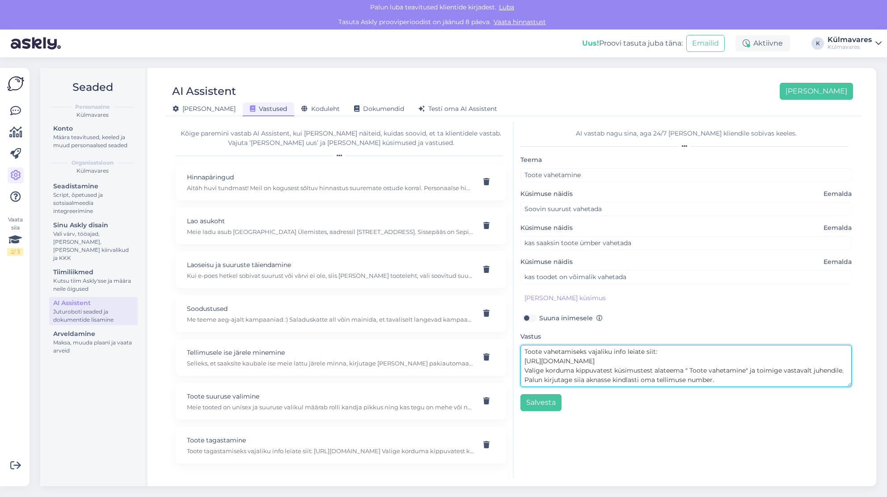
click at [715, 377] on textarea "Toote vahetamiseks vajaliku info leiate siit: [URL][DOMAIN_NAME] Valige korduma…" at bounding box center [686, 366] width 331 height 42
click at [774, 381] on textarea "Toote vahetamiseks vajaliku info leiate siit: [URL][DOMAIN_NAME] Valige korduma…" at bounding box center [686, 366] width 331 height 42
click at [778, 382] on textarea "Toote vahetamiseks vajaliku info leiate siit: [URL][DOMAIN_NAME] Valige korduma…" at bounding box center [686, 366] width 331 height 42
click at [840, 381] on textarea "Toote vahetamiseks vajaliku info leiate siit: [URL][DOMAIN_NAME] Valige korduma…" at bounding box center [686, 366] width 331 height 42
type textarea "Toote vahetamiseks vajaliku info leiate siit: [URL][DOMAIN_NAME] Valige korduma…"
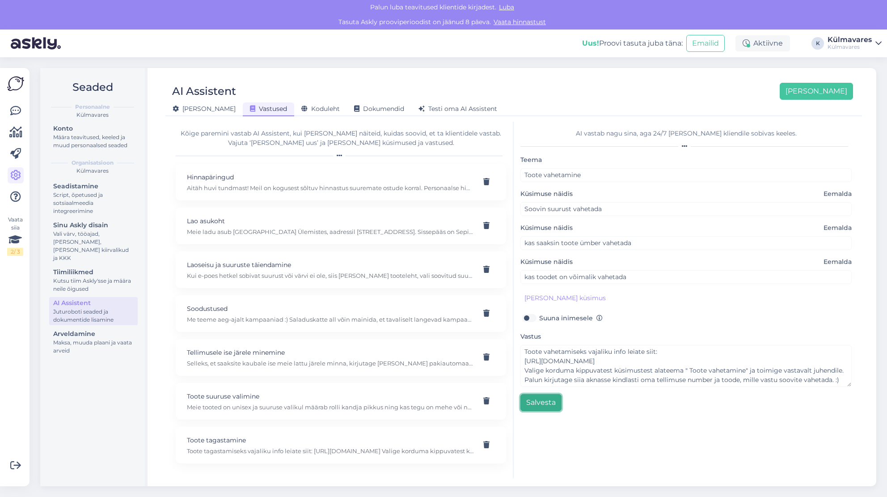
click at [539, 402] on button "Salvesta" at bounding box center [541, 402] width 41 height 17
click at [660, 424] on div "Saving . . ." at bounding box center [686, 300] width 345 height 356
click at [689, 441] on div "Saving . . ." at bounding box center [686, 300] width 345 height 356
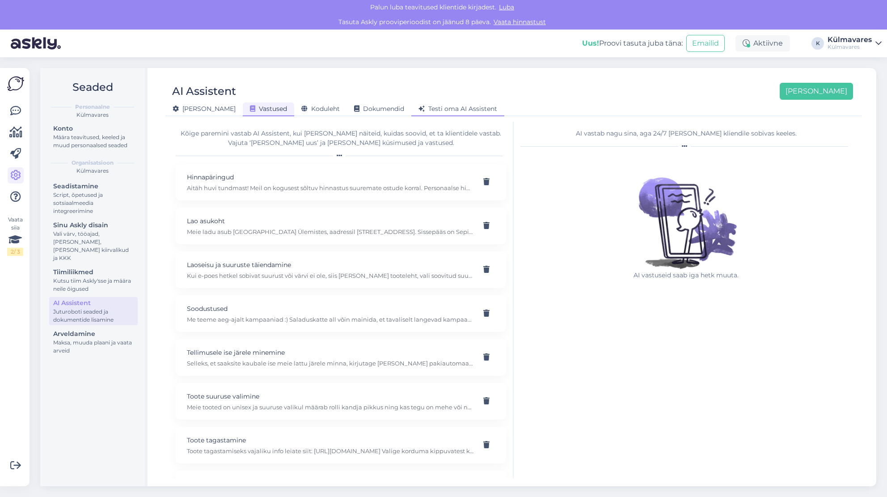
drag, startPoint x: 420, startPoint y: 111, endPoint x: 419, endPoint y: 116, distance: 4.7
click at [420, 111] on span "Testi oma AI Assistent" at bounding box center [458, 109] width 79 height 8
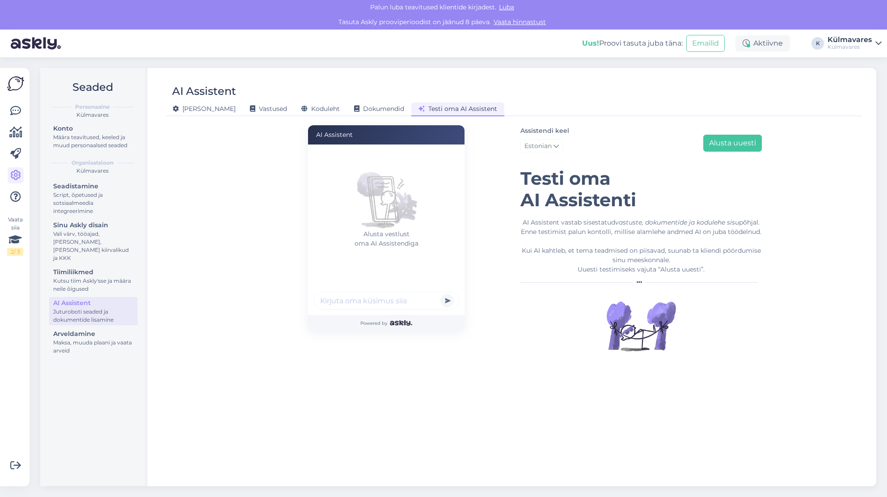
click at [385, 297] on input "text" at bounding box center [386, 301] width 146 height 18
type input "kas saaksin xs suuruse vahetada L suuruse vastu"
click at [440, 294] on button "submit" at bounding box center [446, 300] width 13 height 13
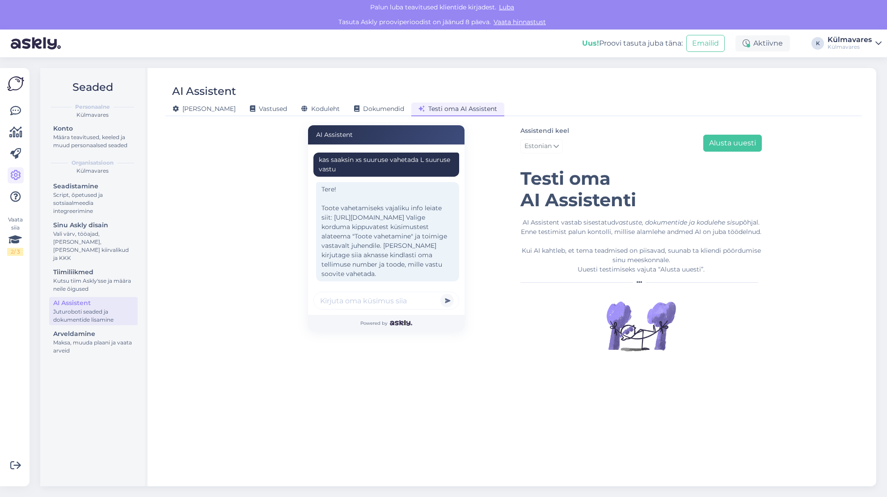
scroll to position [17, 0]
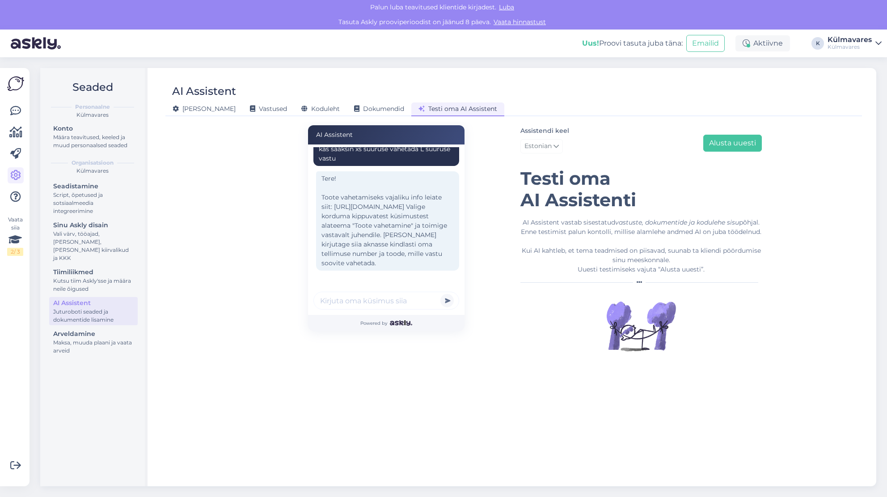
click at [249, 246] on div "AI Assistent kas saaksin xs suuruse vahetada L suuruse vastu Tere! Toote vaheta…" at bounding box center [514, 300] width 690 height 356
click at [250, 110] on span "Vastused" at bounding box center [268, 109] width 37 height 8
